Goal: Task Accomplishment & Management: Complete application form

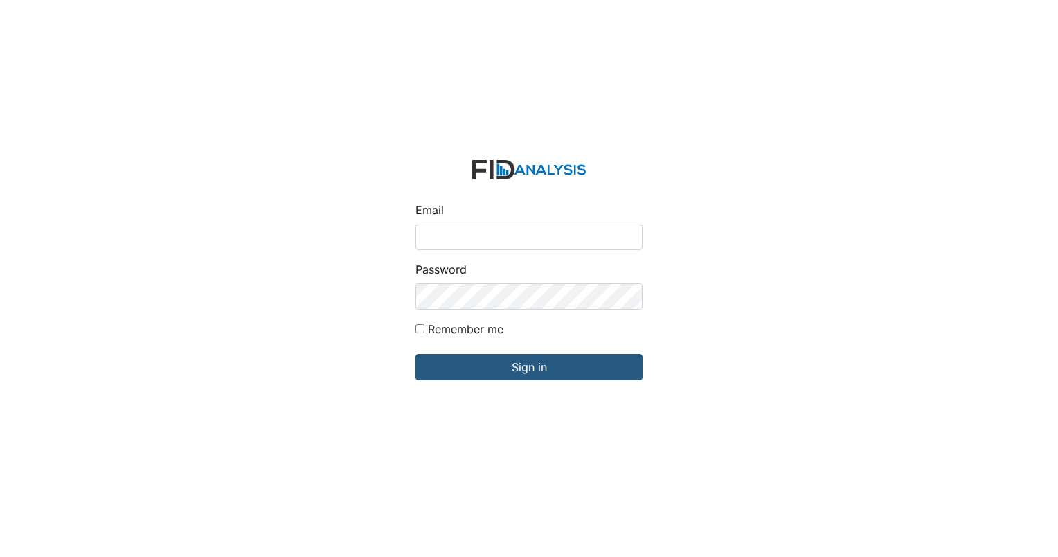
click at [476, 230] on input "Email" at bounding box center [528, 237] width 227 height 26
type input "[EMAIL_ADDRESS][DOMAIN_NAME]"
click at [593, 386] on form "Email lroberson@lifeincorporated.com Password Remember me Sign in" at bounding box center [528, 279] width 249 height 260
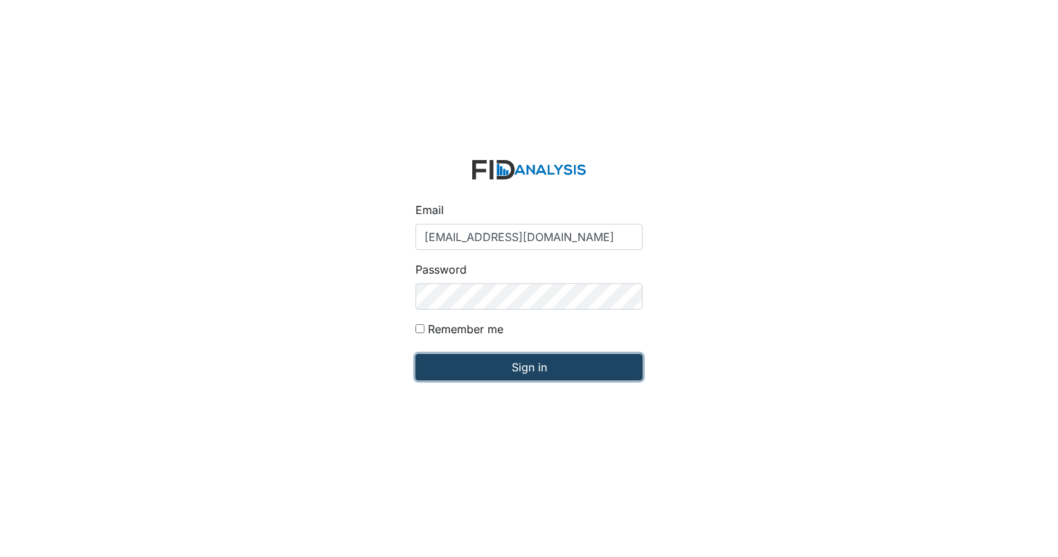
click at [593, 370] on input "Sign in" at bounding box center [528, 367] width 227 height 26
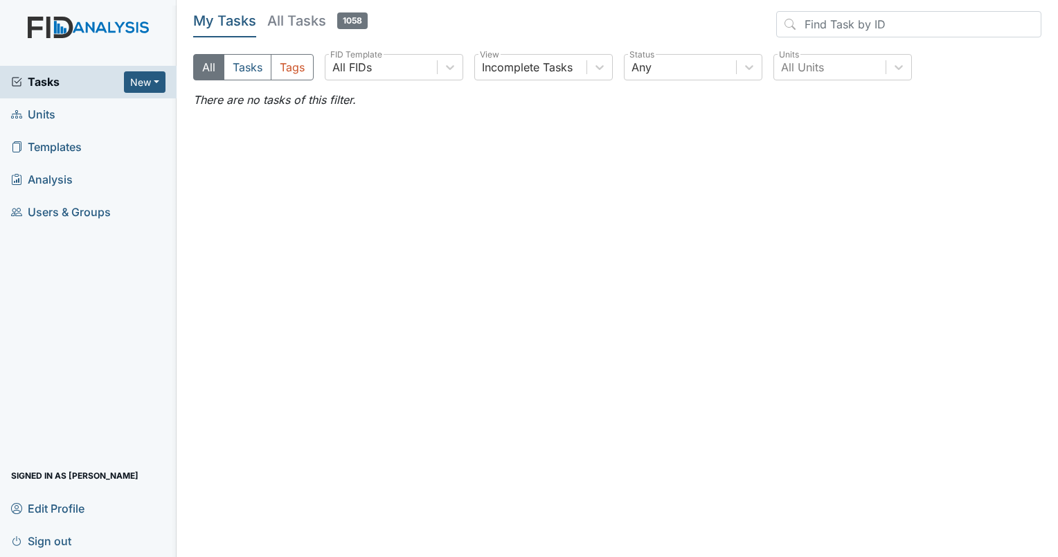
click at [47, 120] on span "Units" at bounding box center [33, 114] width 44 height 21
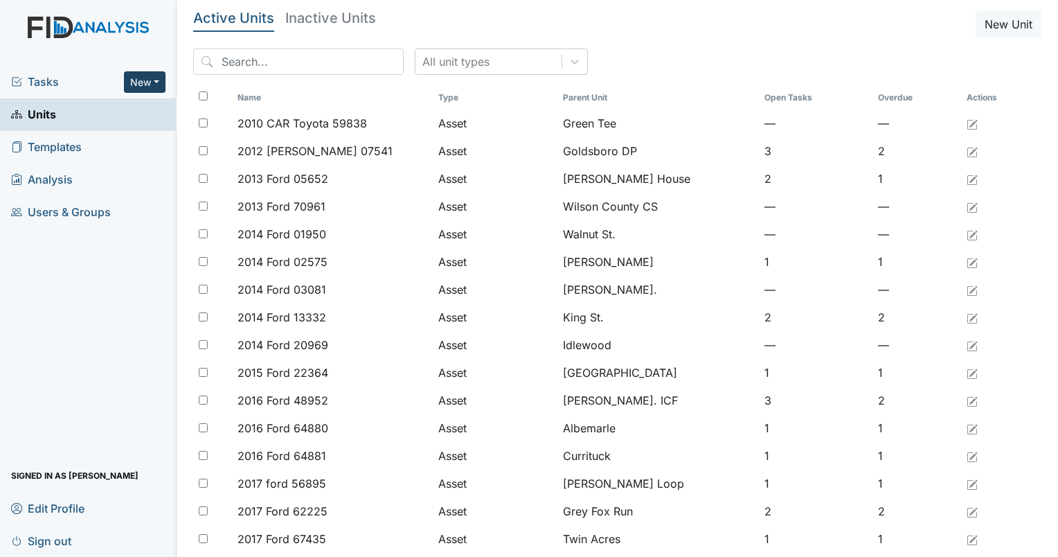
click at [144, 82] on button "New" at bounding box center [145, 81] width 42 height 21
click at [88, 109] on link "Form" at bounding box center [109, 111] width 109 height 22
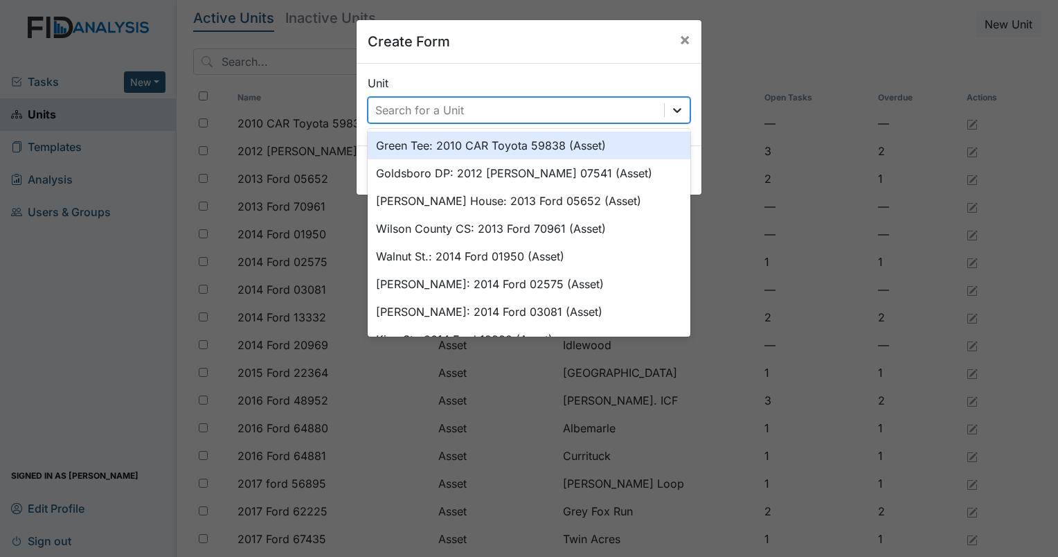
click at [670, 111] on icon at bounding box center [677, 110] width 14 height 14
click at [416, 105] on div "Search for a Unit" at bounding box center [419, 110] width 89 height 17
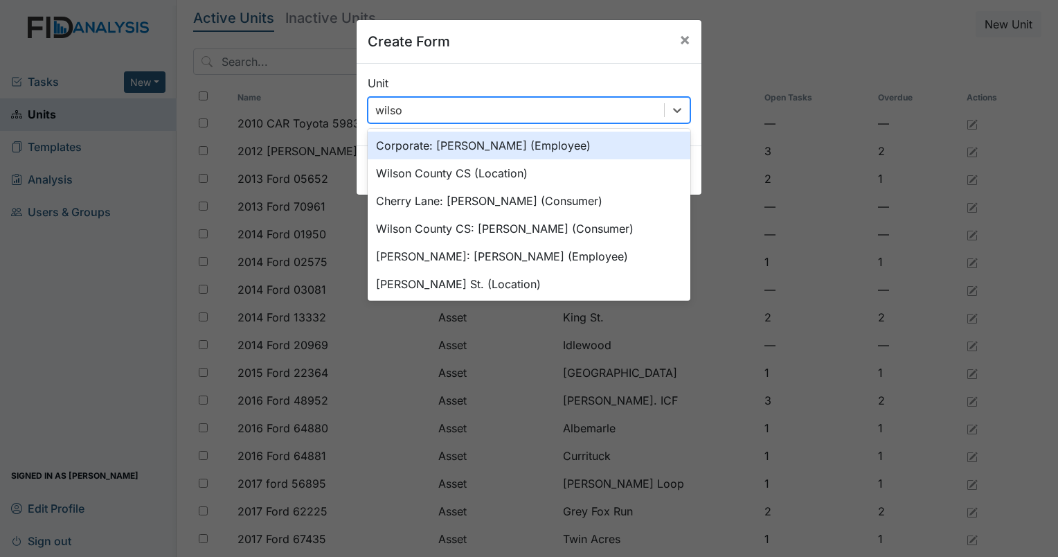
type input "wilson"
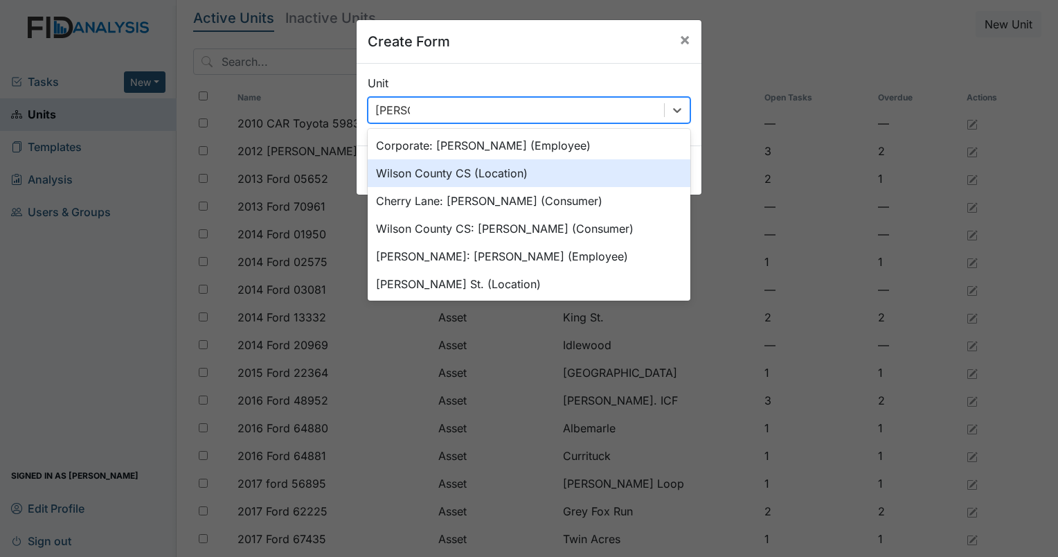
click at [410, 174] on div "Wilson County CS (Location)" at bounding box center [529, 173] width 323 height 28
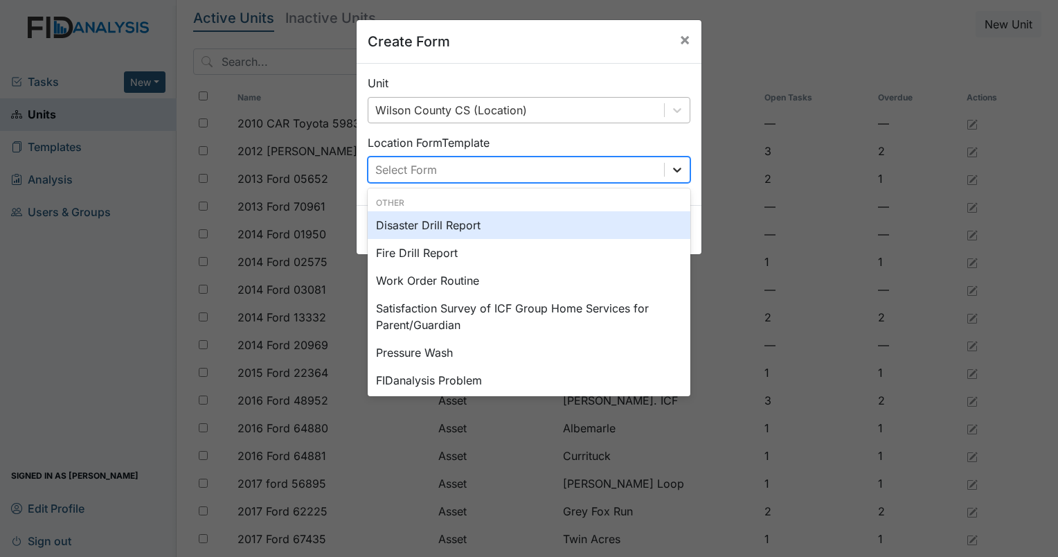
click at [670, 170] on icon at bounding box center [677, 170] width 14 height 14
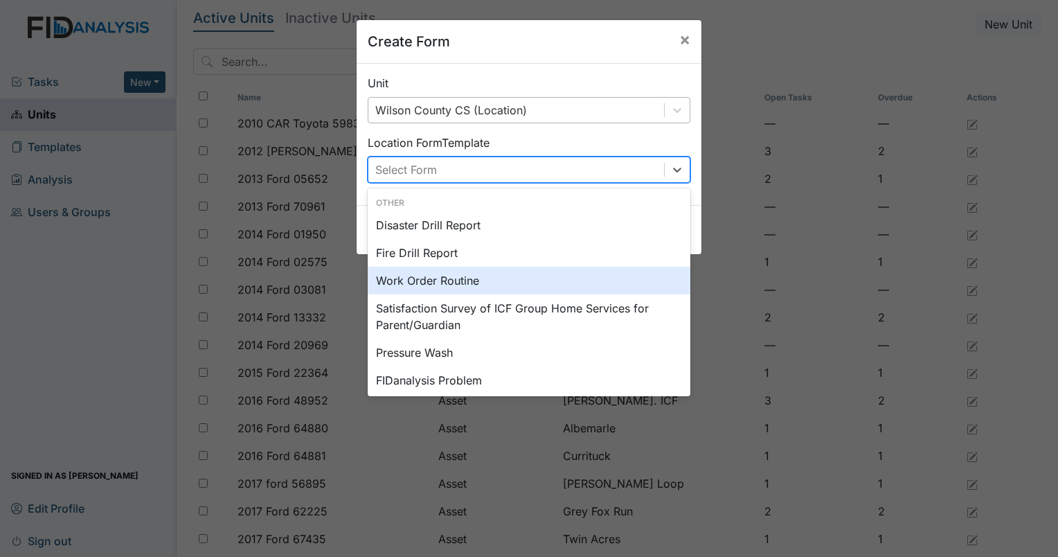
click at [435, 278] on div "Work Order Routine" at bounding box center [529, 281] width 323 height 28
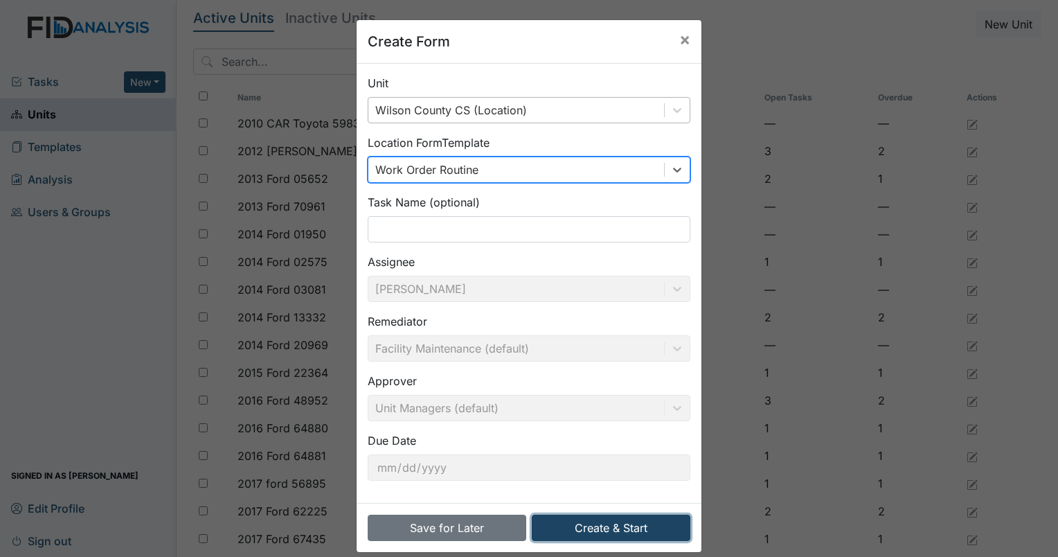
click at [626, 526] on button "Create & Start" at bounding box center [611, 527] width 159 height 26
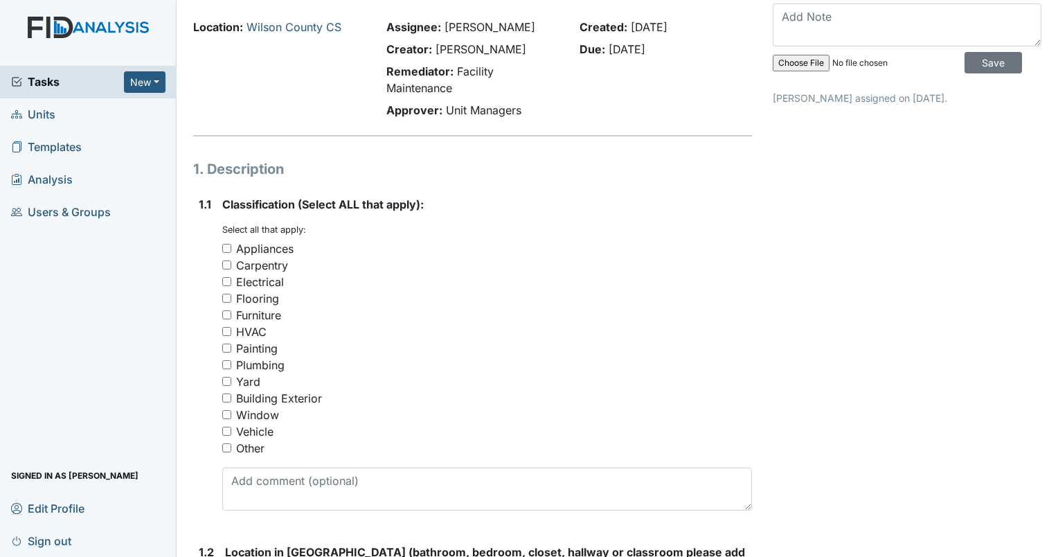
scroll to position [69, 0]
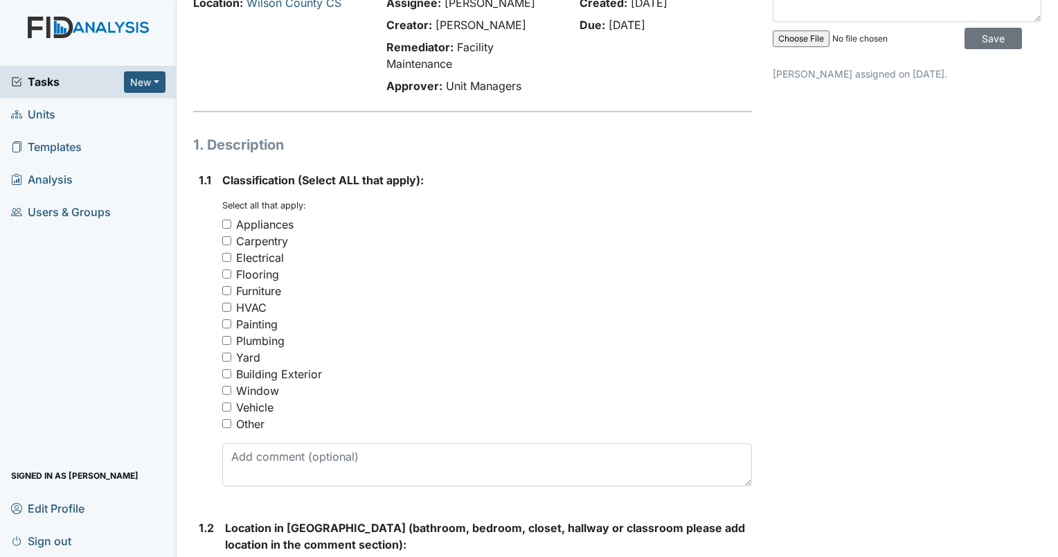
click at [224, 341] on input "Plumbing" at bounding box center [226, 340] width 9 height 9
checkbox input "true"
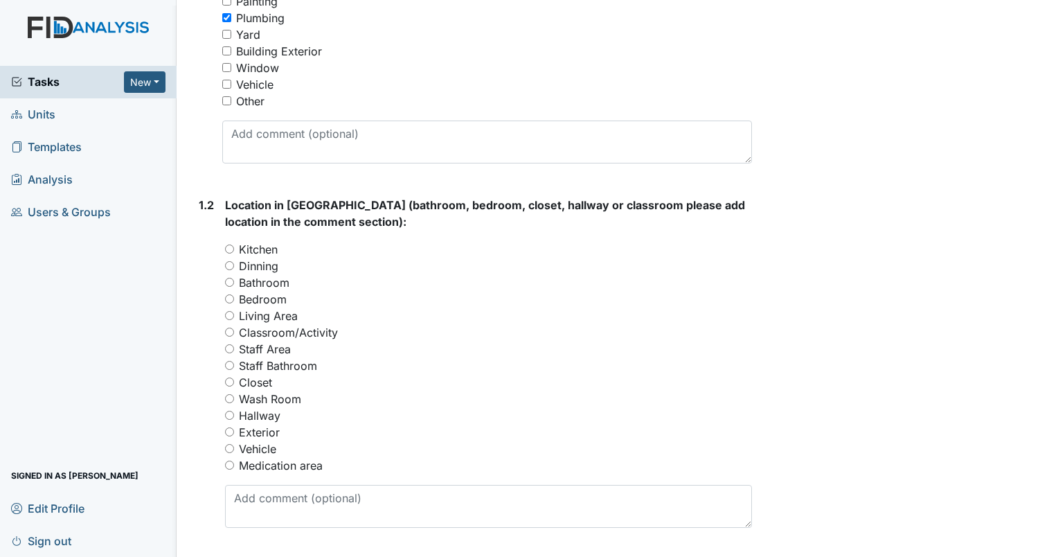
scroll to position [415, 0]
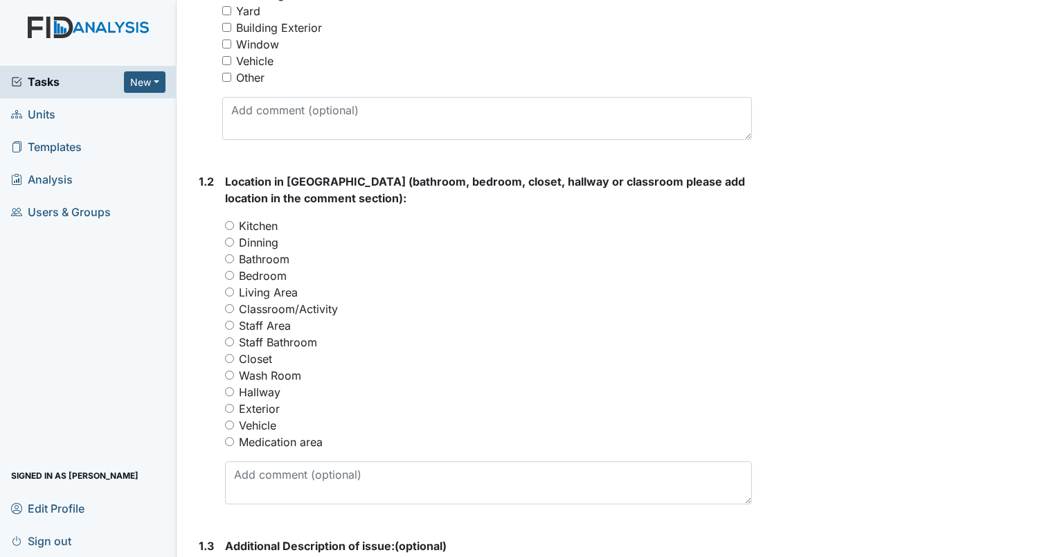
click at [230, 274] on input "Bedroom" at bounding box center [229, 275] width 9 height 9
radio input "true"
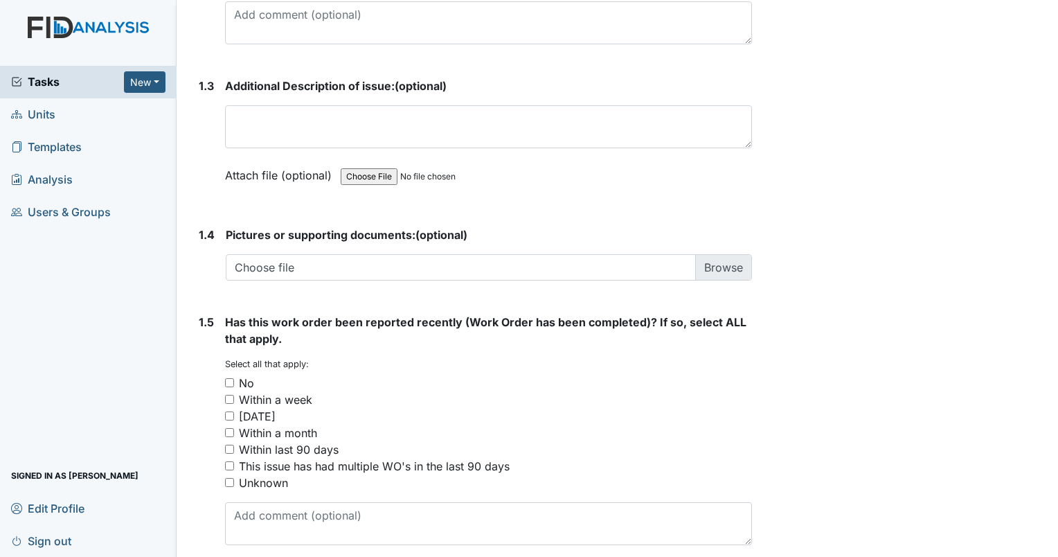
scroll to position [900, 0]
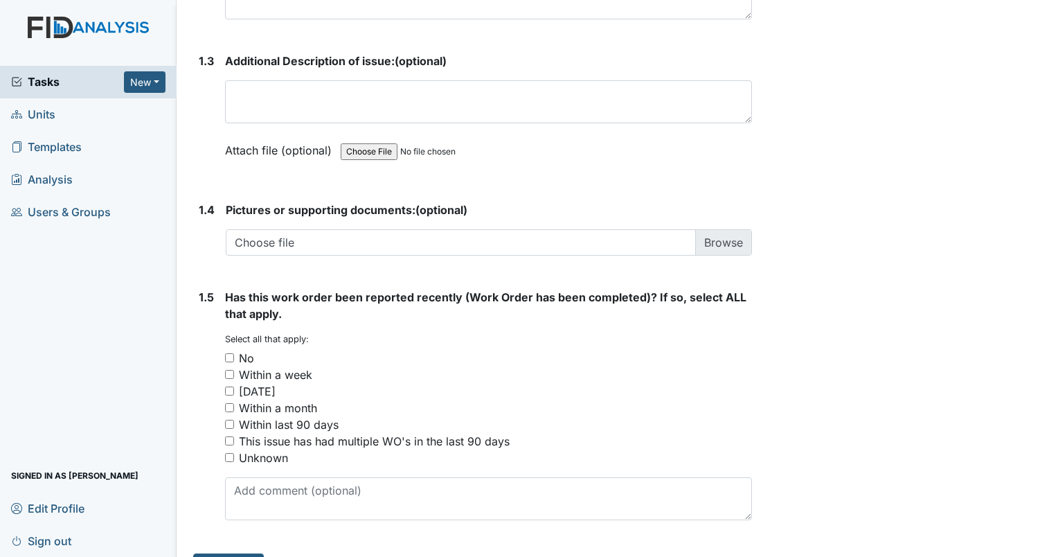
click at [228, 357] on input "No" at bounding box center [229, 357] width 9 height 9
checkbox input "true"
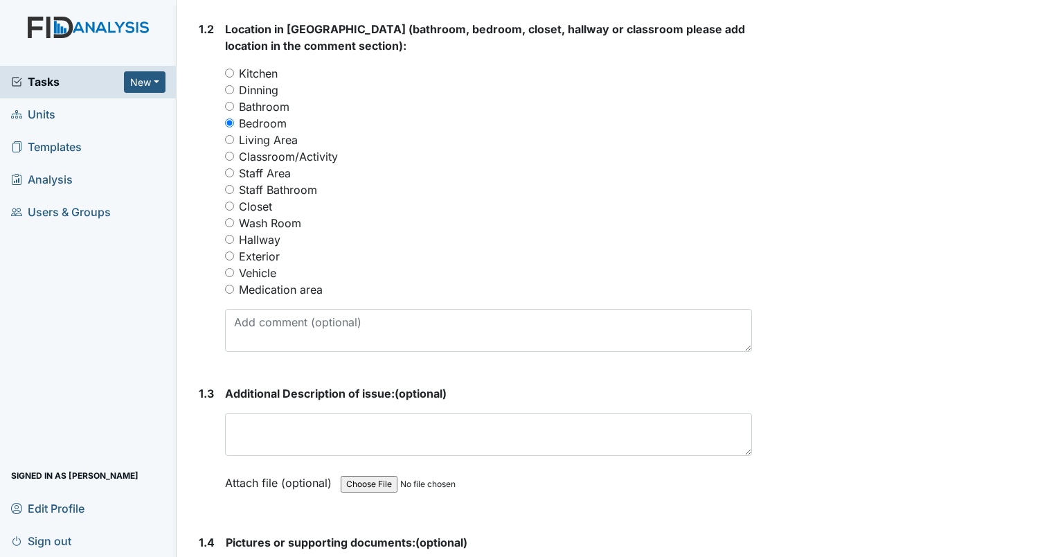
scroll to position [554, 0]
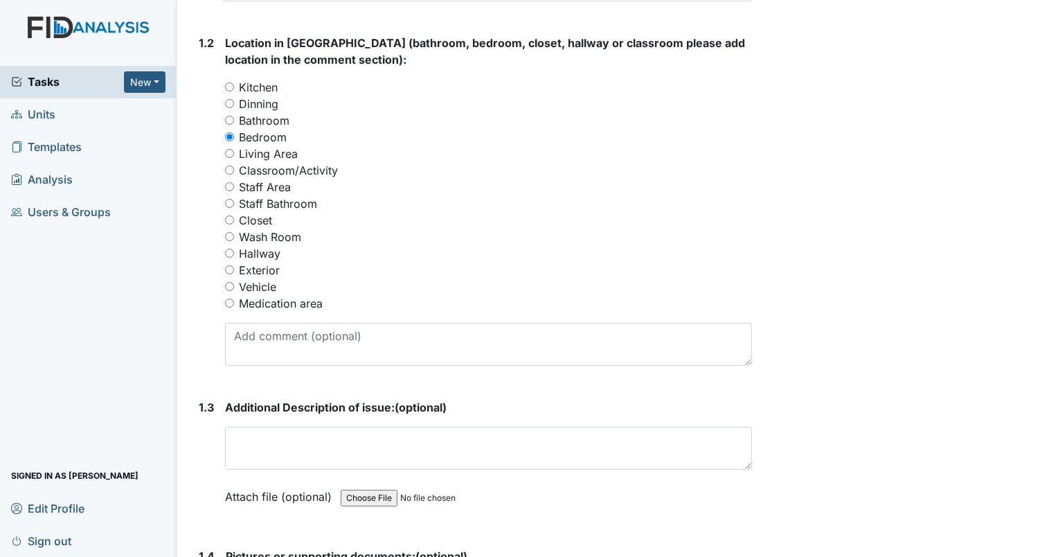
click at [229, 186] on input "Staff Area" at bounding box center [229, 186] width 9 height 9
radio input "true"
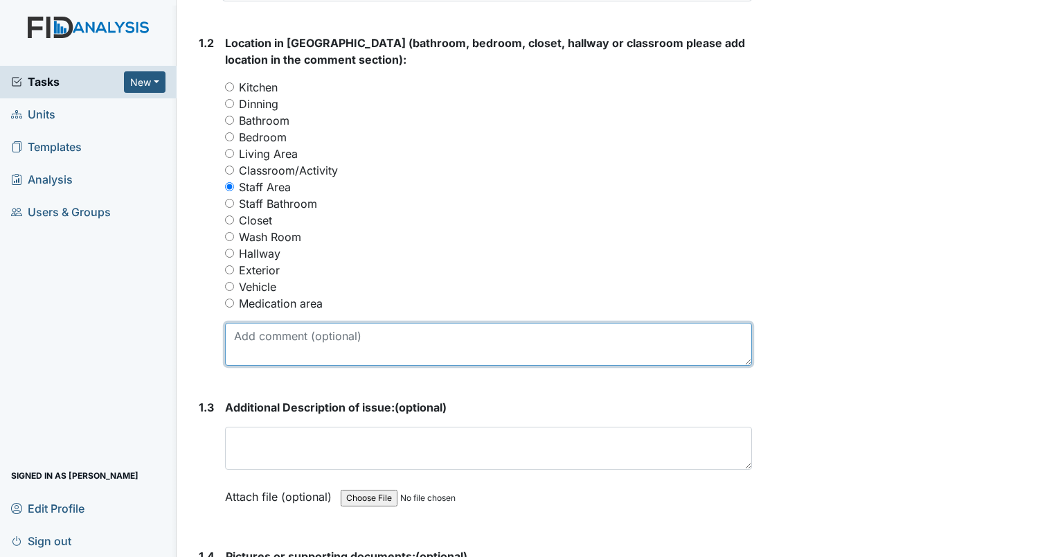
click at [268, 342] on textarea at bounding box center [488, 344] width 527 height 43
type textarea "t"
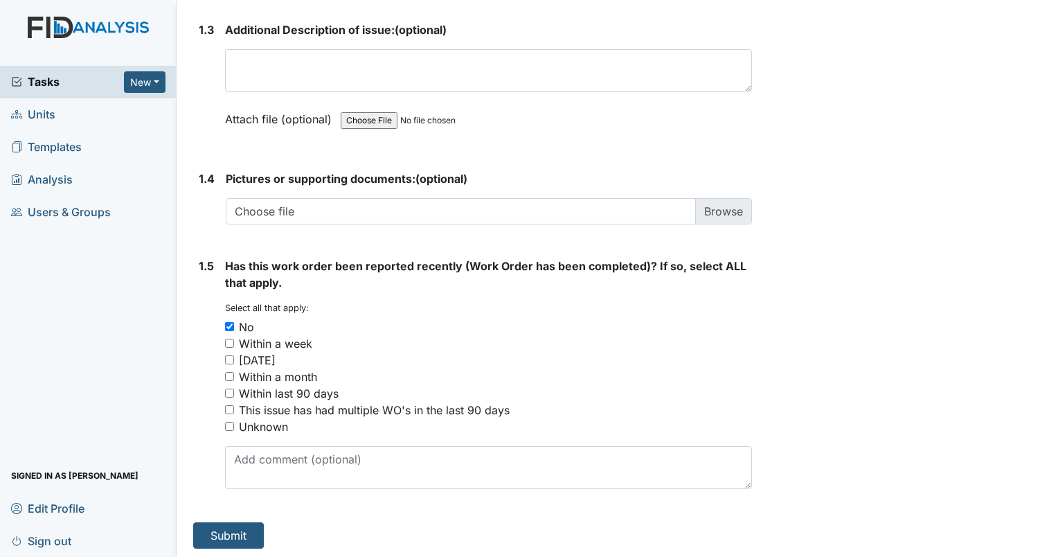
scroll to position [932, 0]
type textarea "Tub in staff bathroom has black mold"
drag, startPoint x: 240, startPoint y: 526, endPoint x: 249, endPoint y: 526, distance: 9.7
click at [244, 523] on button "Submit" at bounding box center [228, 534] width 71 height 26
